Goal: Transaction & Acquisition: Book appointment/travel/reservation

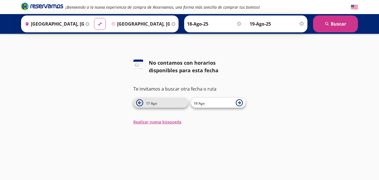
click at [141, 104] on icon at bounding box center [139, 102] width 7 height 7
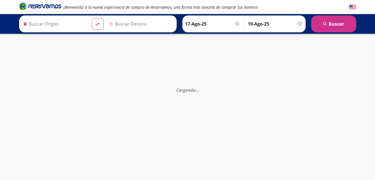
type input "[GEOGRAPHIC_DATA], [GEOGRAPHIC_DATA]"
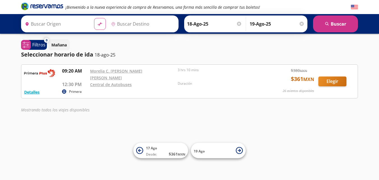
type input "[GEOGRAPHIC_DATA], [GEOGRAPHIC_DATA]"
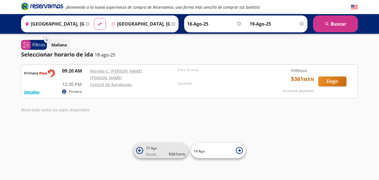
click at [141, 150] on icon at bounding box center [139, 150] width 3 height 3
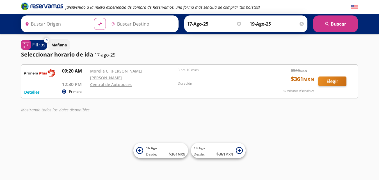
type input "[GEOGRAPHIC_DATA], [GEOGRAPHIC_DATA]"
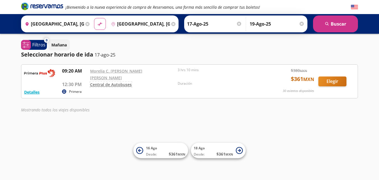
click at [103, 82] on link "Central de Autobuses" at bounding box center [111, 84] width 42 height 5
click at [78, 81] on p "12:30 PM" at bounding box center [74, 84] width 25 height 7
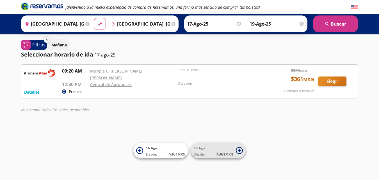
click at [239, 150] on icon at bounding box center [239, 150] width 7 height 7
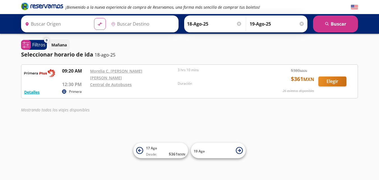
type input "[GEOGRAPHIC_DATA], [GEOGRAPHIC_DATA]"
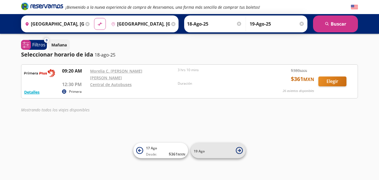
click at [240, 151] on icon at bounding box center [239, 150] width 3 height 3
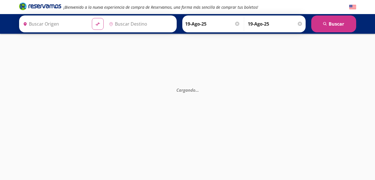
type input "[GEOGRAPHIC_DATA], [GEOGRAPHIC_DATA]"
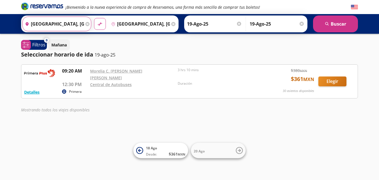
click at [81, 24] on input "[GEOGRAPHIC_DATA], [GEOGRAPHIC_DATA]" at bounding box center [53, 24] width 61 height 14
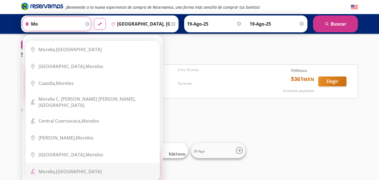
type input "m"
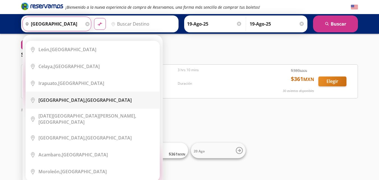
click at [84, 99] on div "Guanajuato, Guanajuato" at bounding box center [85, 100] width 93 height 6
type input "[GEOGRAPHIC_DATA], [GEOGRAPHIC_DATA]"
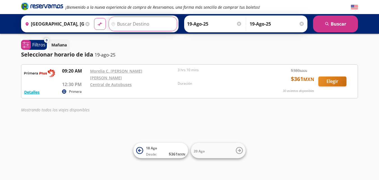
click at [120, 22] on input "Destino" at bounding box center [142, 24] width 67 height 14
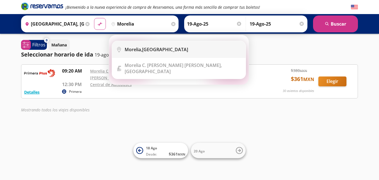
click at [146, 47] on div "Morelia, Michoacán" at bounding box center [157, 49] width 64 height 6
type input "[GEOGRAPHIC_DATA], [GEOGRAPHIC_DATA]"
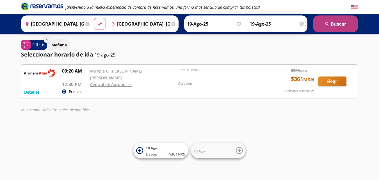
click at [328, 26] on icon "search" at bounding box center [328, 24] width 4 height 4
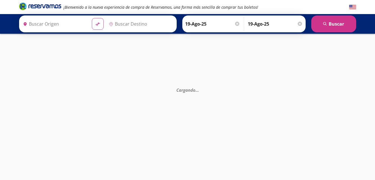
type input "[GEOGRAPHIC_DATA], [GEOGRAPHIC_DATA]"
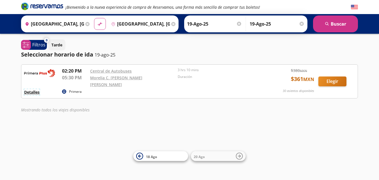
click at [30, 89] on button "Detalles" at bounding box center [31, 92] width 15 height 6
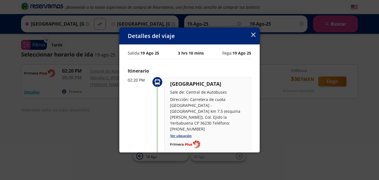
drag, startPoint x: 30, startPoint y: 89, endPoint x: 100, endPoint y: 114, distance: 74.0
click at [100, 114] on div "Detalles del viaje Salida: 19 Ago 25 3 hrs 10 mins llega: 19 Ago 25 Itinerario …" at bounding box center [189, 90] width 379 height 180
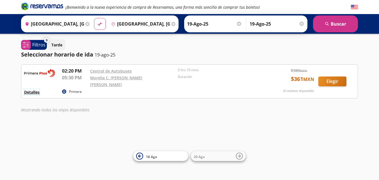
click at [36, 89] on button "Detalles" at bounding box center [31, 92] width 15 height 6
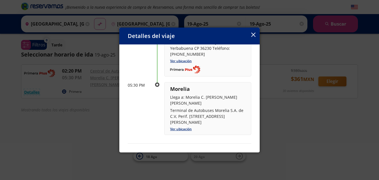
scroll to position [75, 0]
click at [98, 139] on div "Detalles del viaje Salida: 19 Ago 25 3 hrs 10 mins llega: 19 Ago 25 Itinerario …" at bounding box center [189, 90] width 379 height 180
